Goal: Download file/media

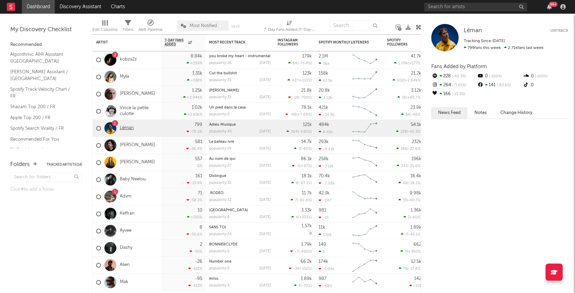
click at [128, 129] on link "Léman" at bounding box center [127, 128] width 14 height 6
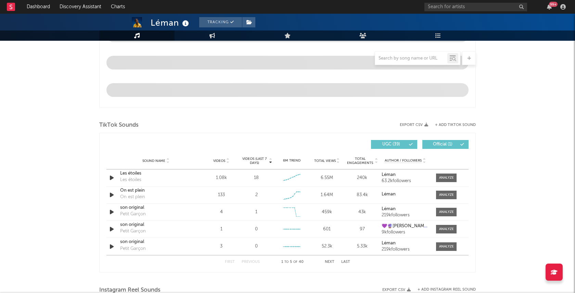
scroll to position [333, 0]
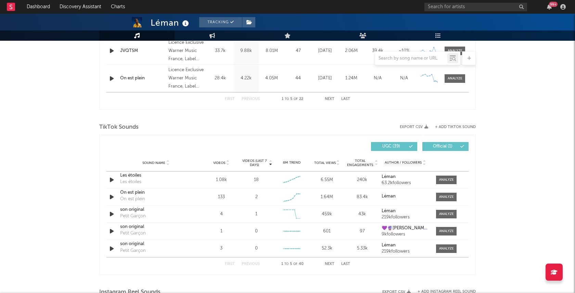
click at [416, 127] on button "Export CSV" at bounding box center [414, 127] width 28 height 4
select select "6m"
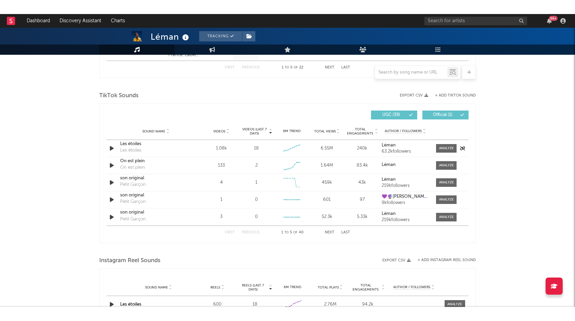
scroll to position [525, 0]
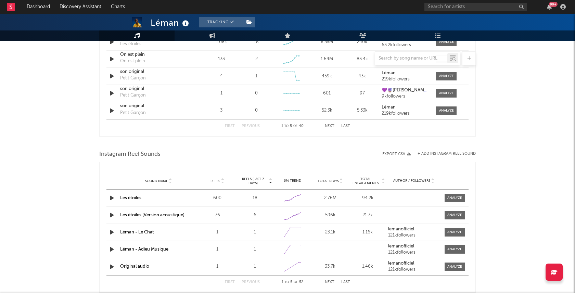
click at [402, 153] on button "Export CSV" at bounding box center [396, 154] width 28 height 4
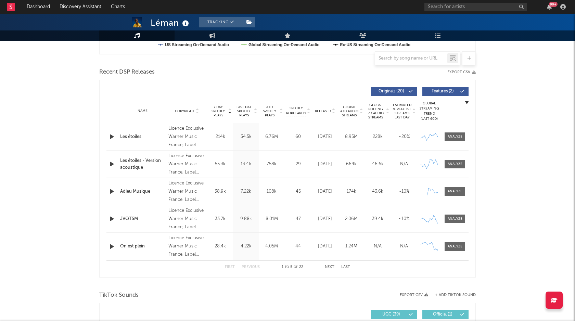
scroll to position [0, 0]
